Goal: Find specific page/section: Find specific page/section

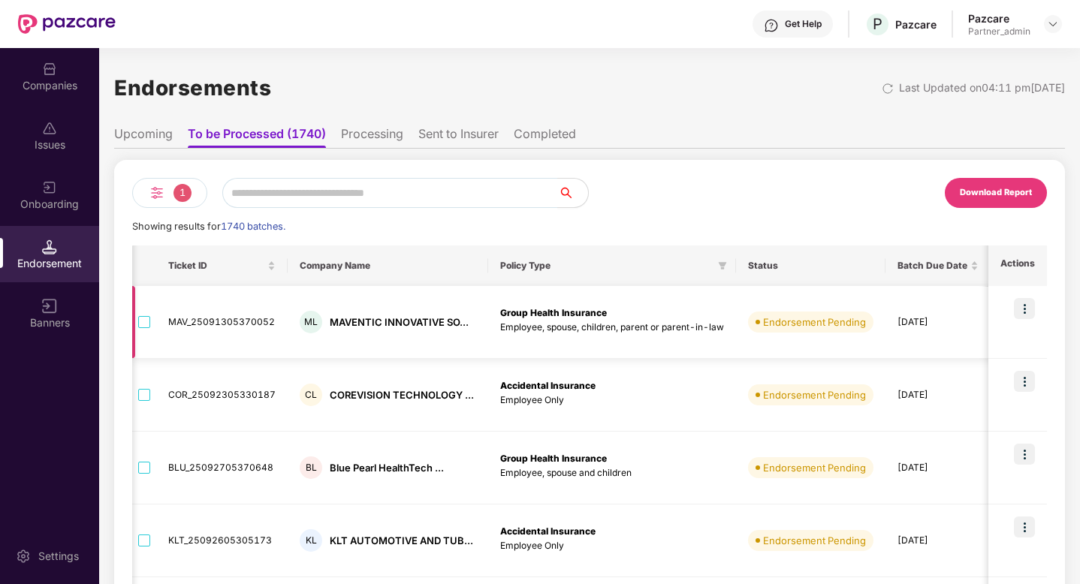
scroll to position [0, 424]
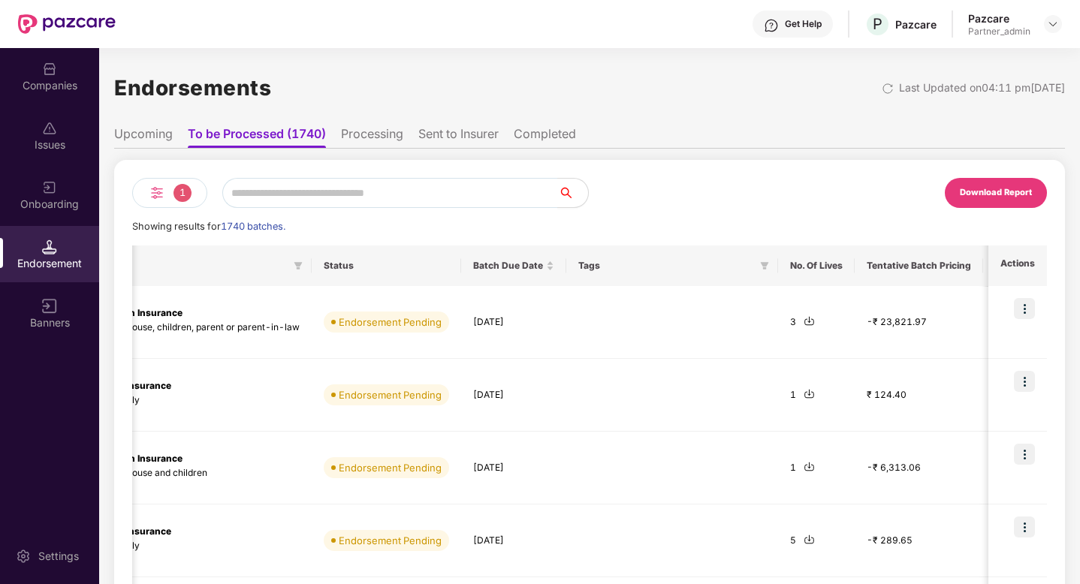
click at [68, 78] on div "Companies" at bounding box center [49, 85] width 99 height 15
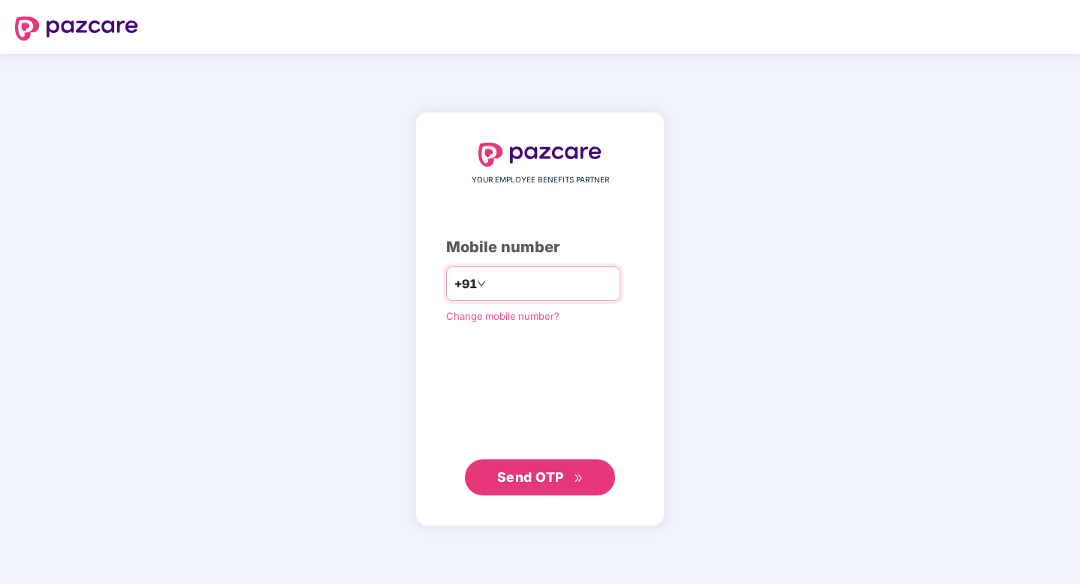
click at [535, 288] on input "number" at bounding box center [550, 284] width 123 height 24
type input "**********"
click at [539, 474] on span "Send OTP" at bounding box center [530, 477] width 67 height 16
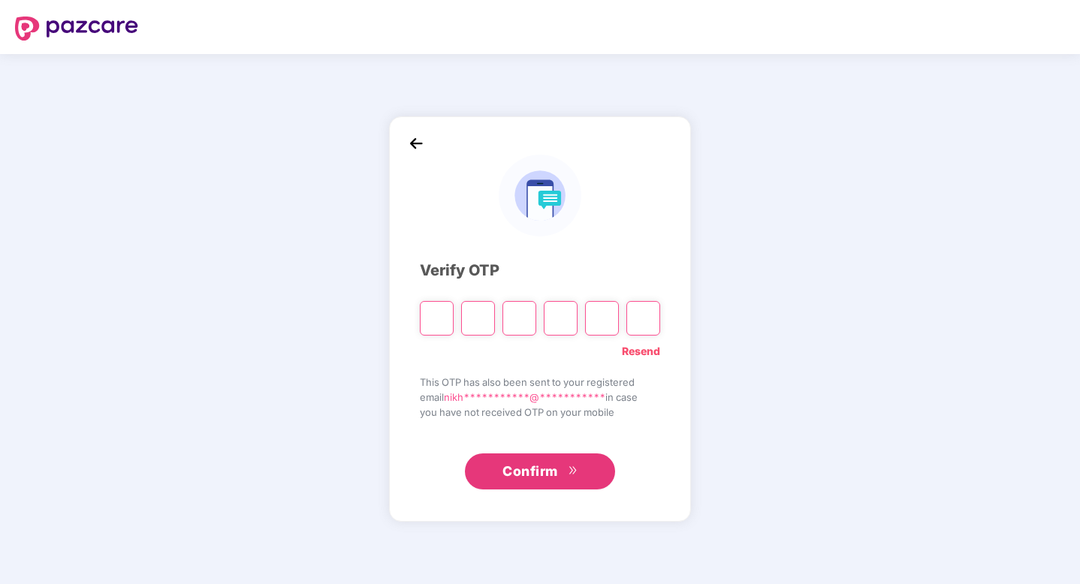
type input "*"
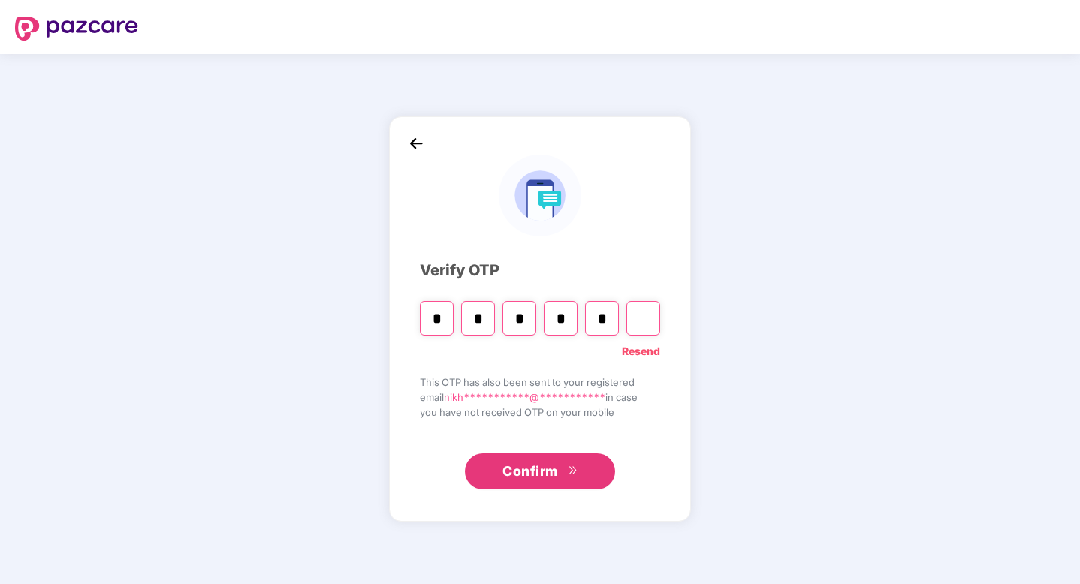
type input "*"
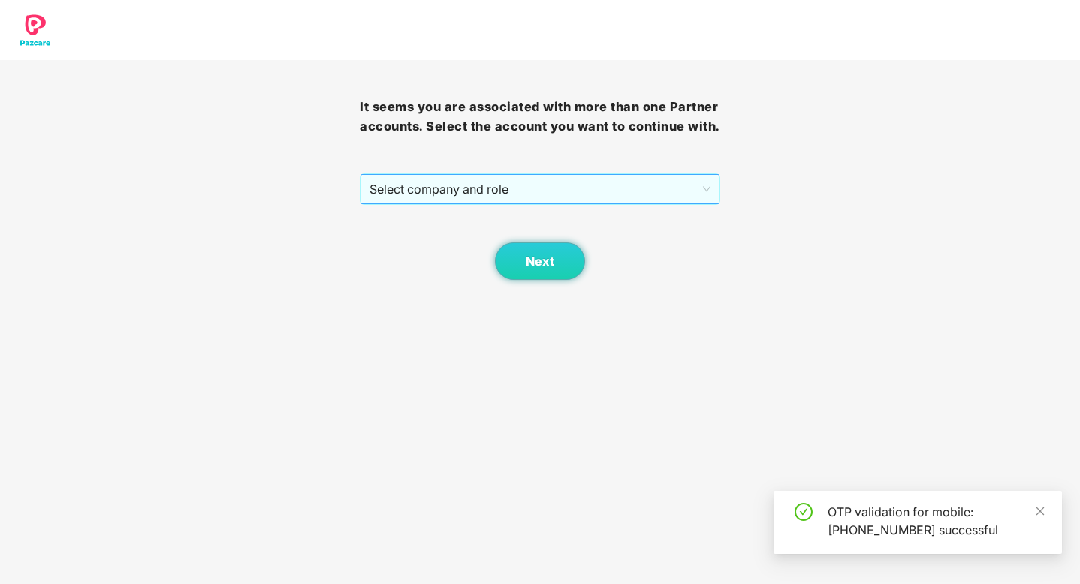
click at [537, 182] on span "Select company and role" at bounding box center [539, 189] width 340 height 29
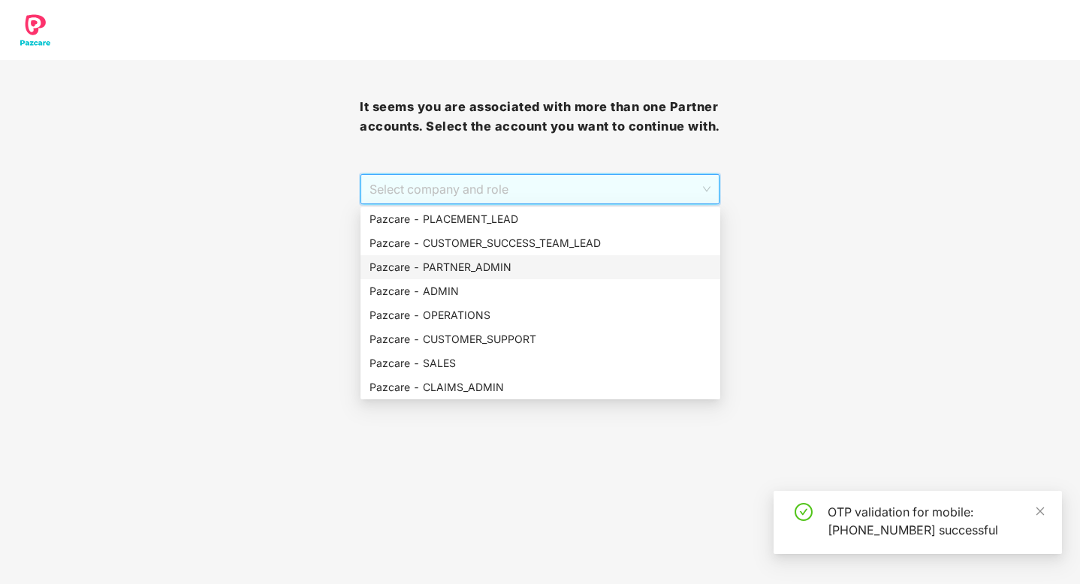
click at [487, 273] on div "Pazcare - PARTNER_ADMIN" at bounding box center [540, 267] width 342 height 17
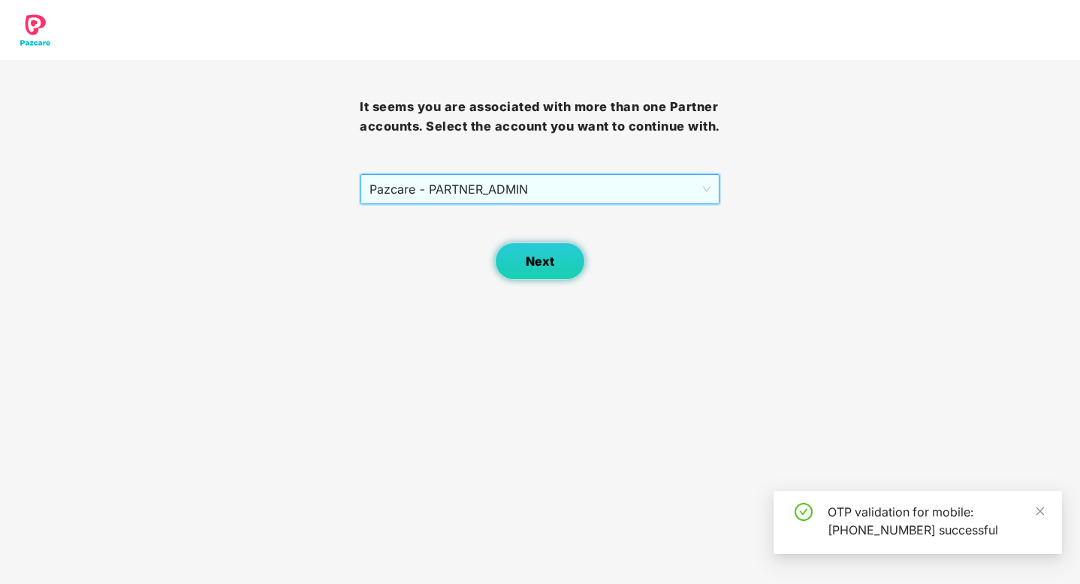
click at [535, 261] on span "Next" at bounding box center [540, 262] width 29 height 14
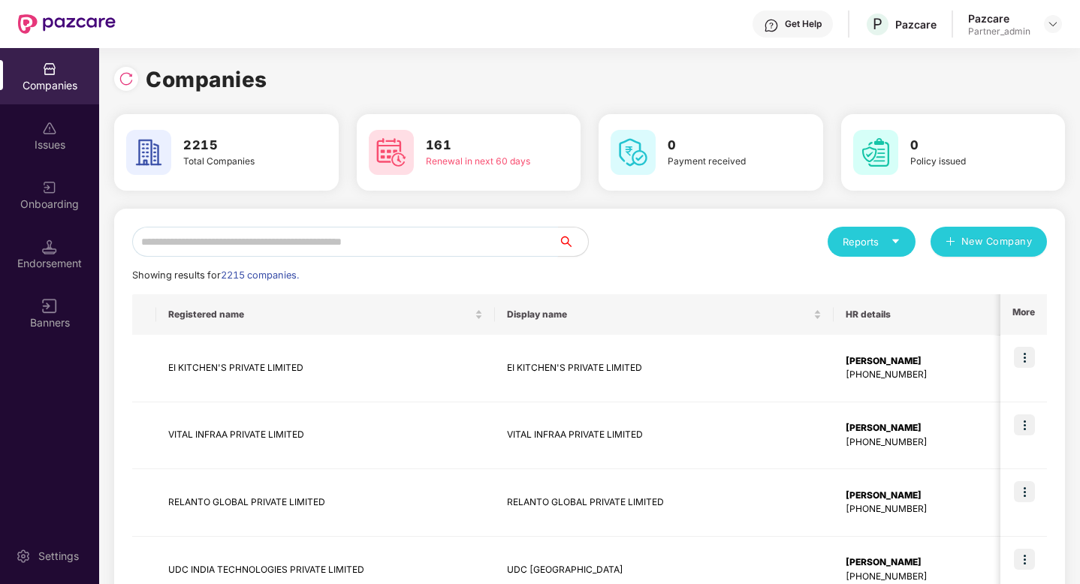
click at [339, 246] on input "text" at bounding box center [345, 242] width 426 height 30
paste input "**********"
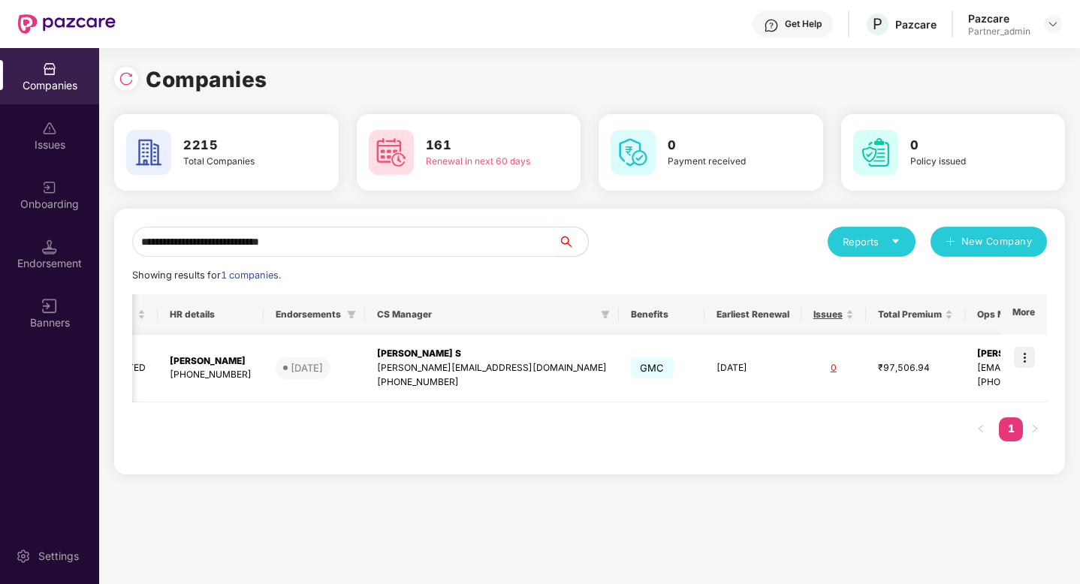
scroll to position [0, 2]
type input "**********"
click at [1024, 349] on img at bounding box center [1024, 357] width 21 height 21
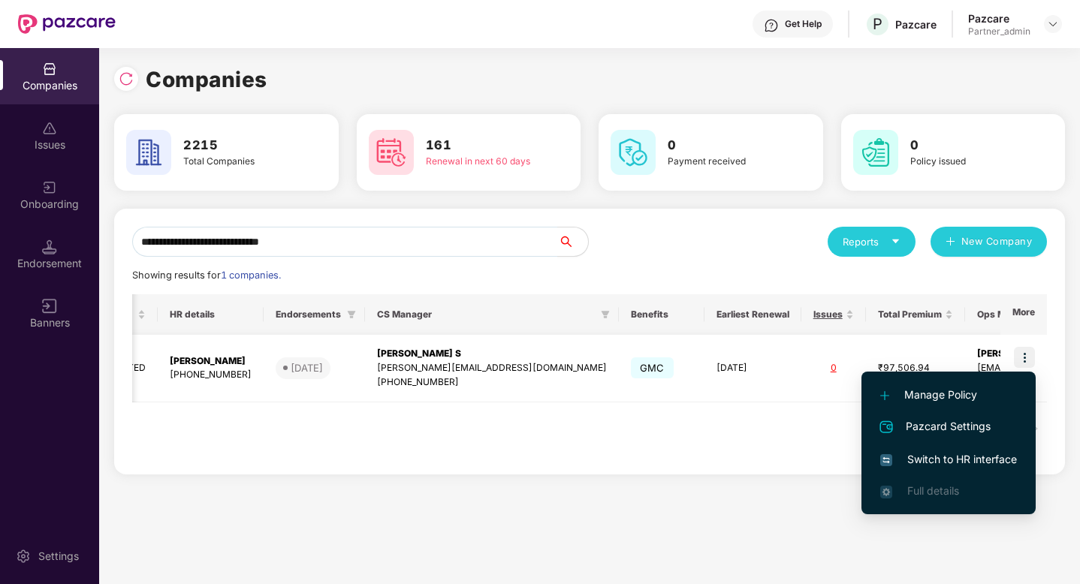
click at [389, 364] on div "shivakumar.s@pazcare.com" at bounding box center [492, 368] width 230 height 14
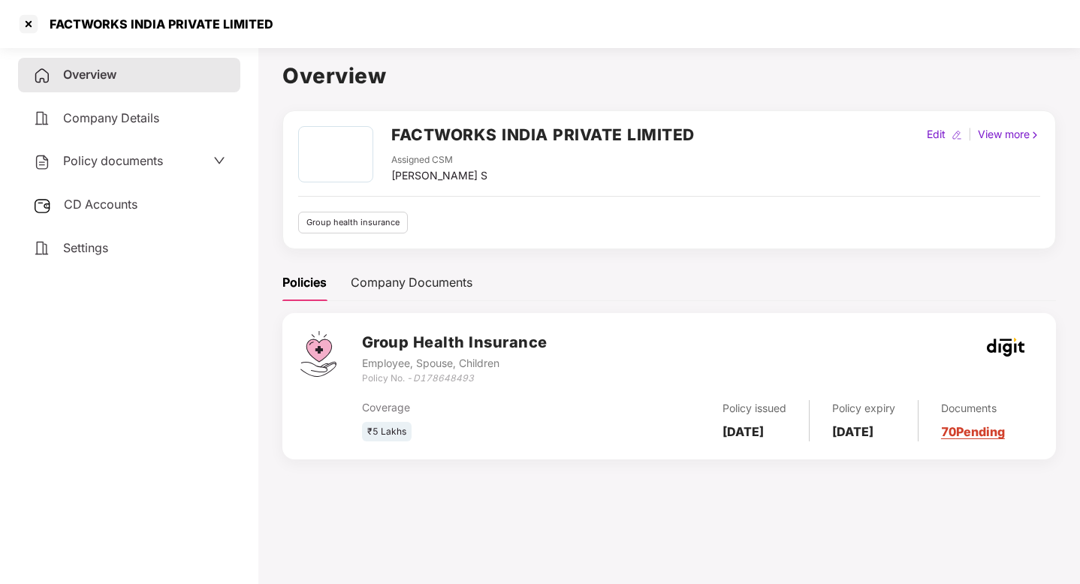
click at [726, 433] on b "22 Nov 2024" at bounding box center [742, 431] width 41 height 15
click at [802, 430] on div "Policy issued 22 Nov 2024" at bounding box center [755, 420] width 110 height 41
click at [456, 128] on h2 "FACTWORKS INDIA PRIVATE LIMITED" at bounding box center [542, 134] width 303 height 25
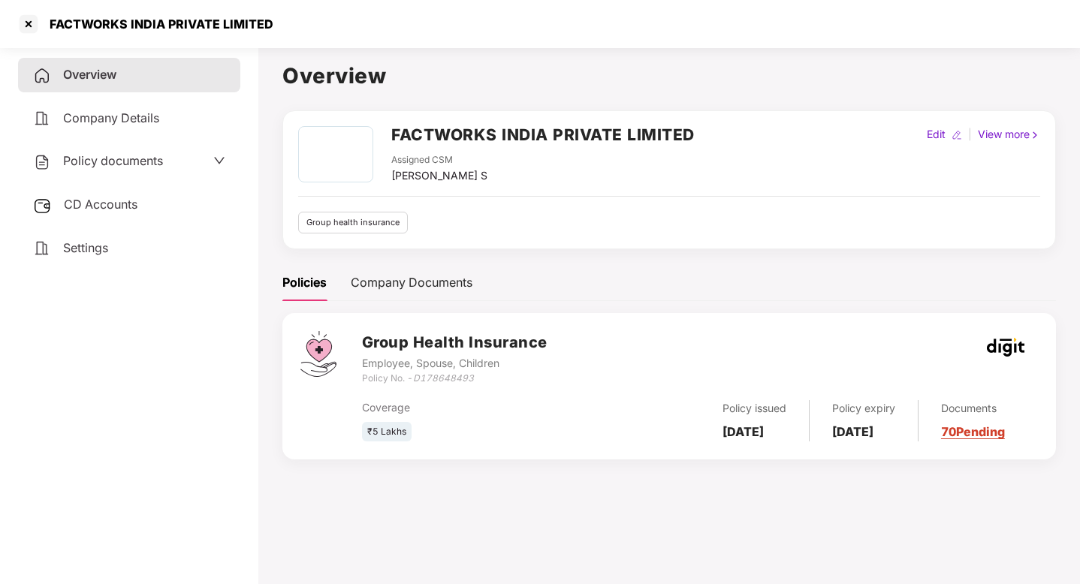
click at [755, 273] on div "Policies Company Documents" at bounding box center [669, 282] width 774 height 37
